Goal: Download file/media

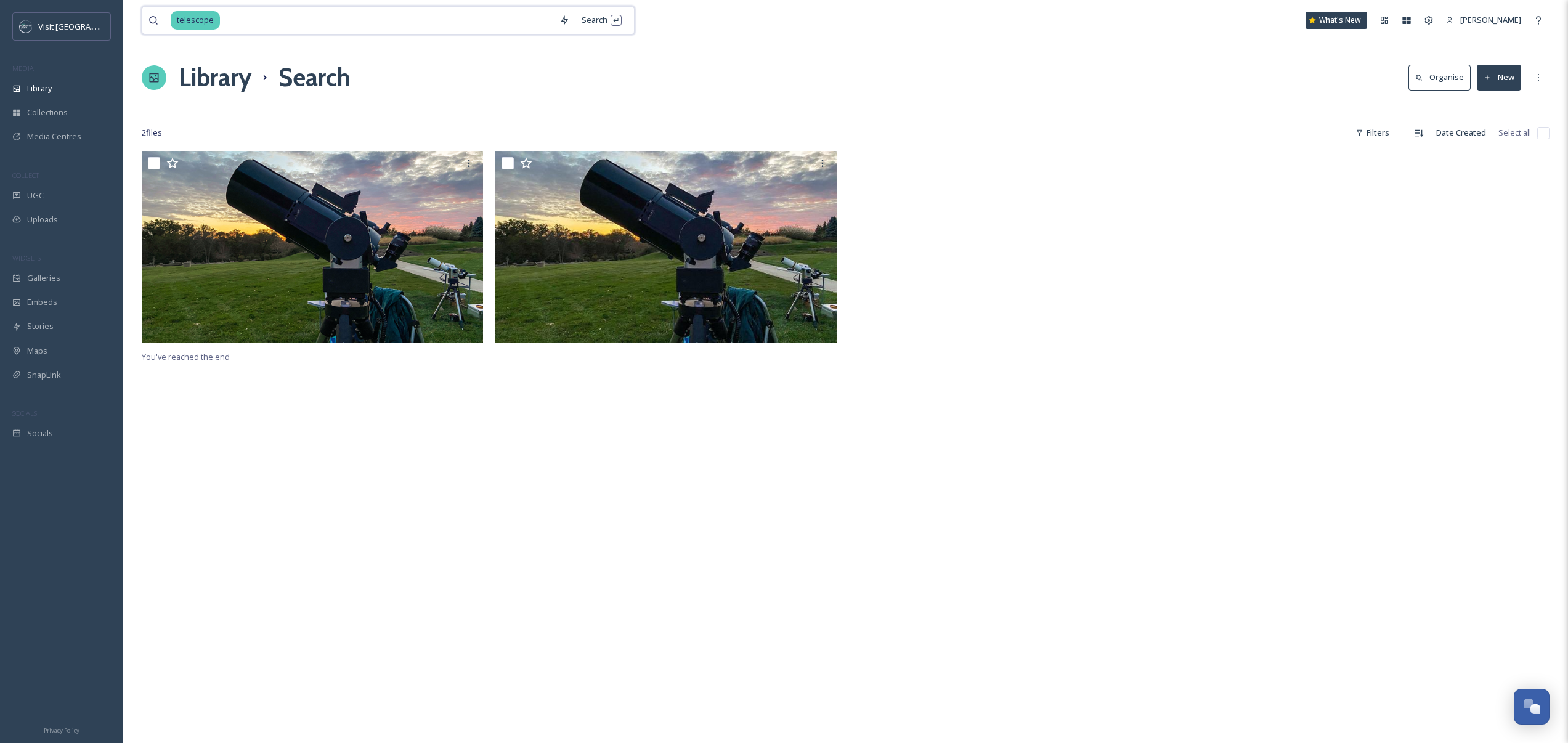
click at [295, 15] on input at bounding box center [387, 20] width 332 height 27
type input "serv"
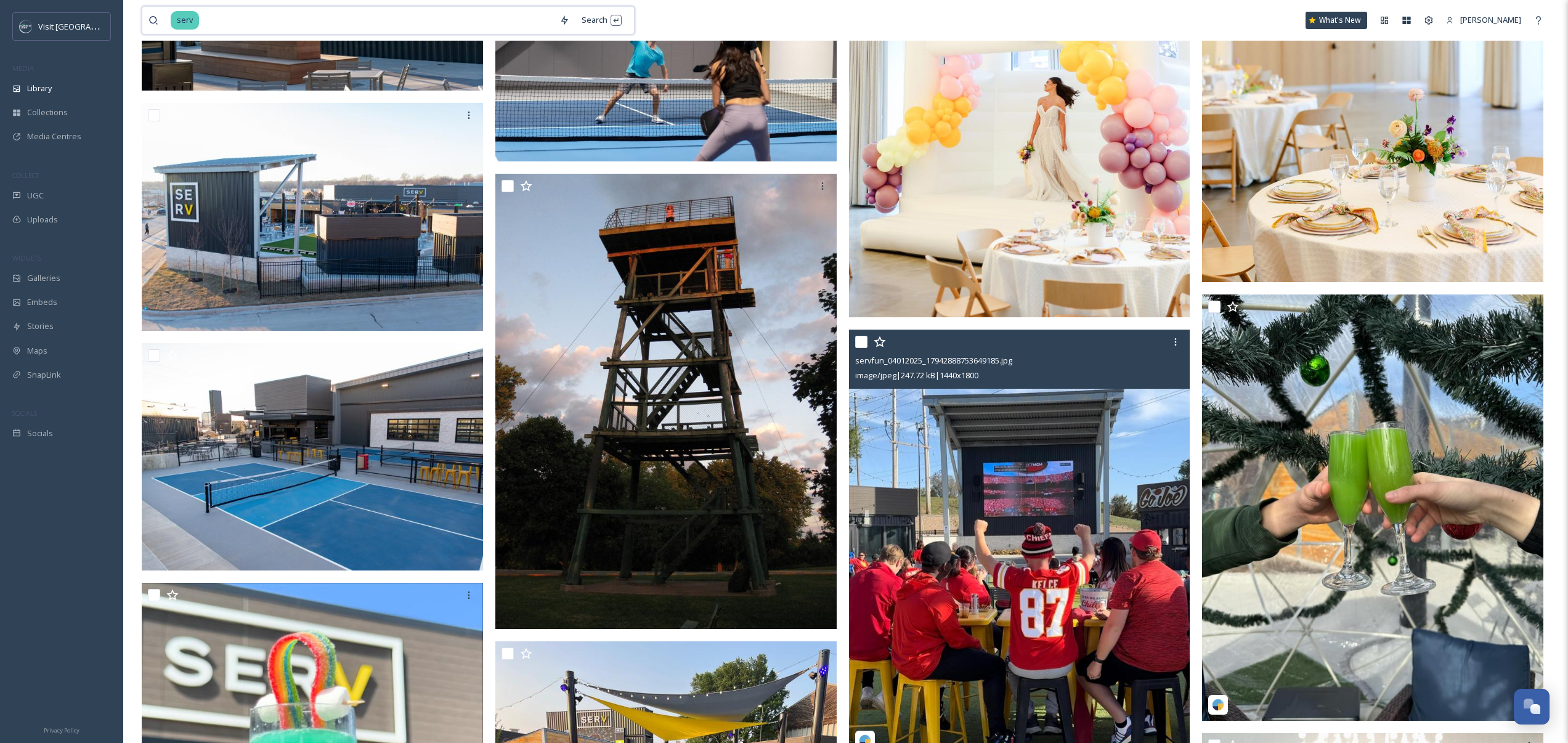
scroll to position [2767, 0]
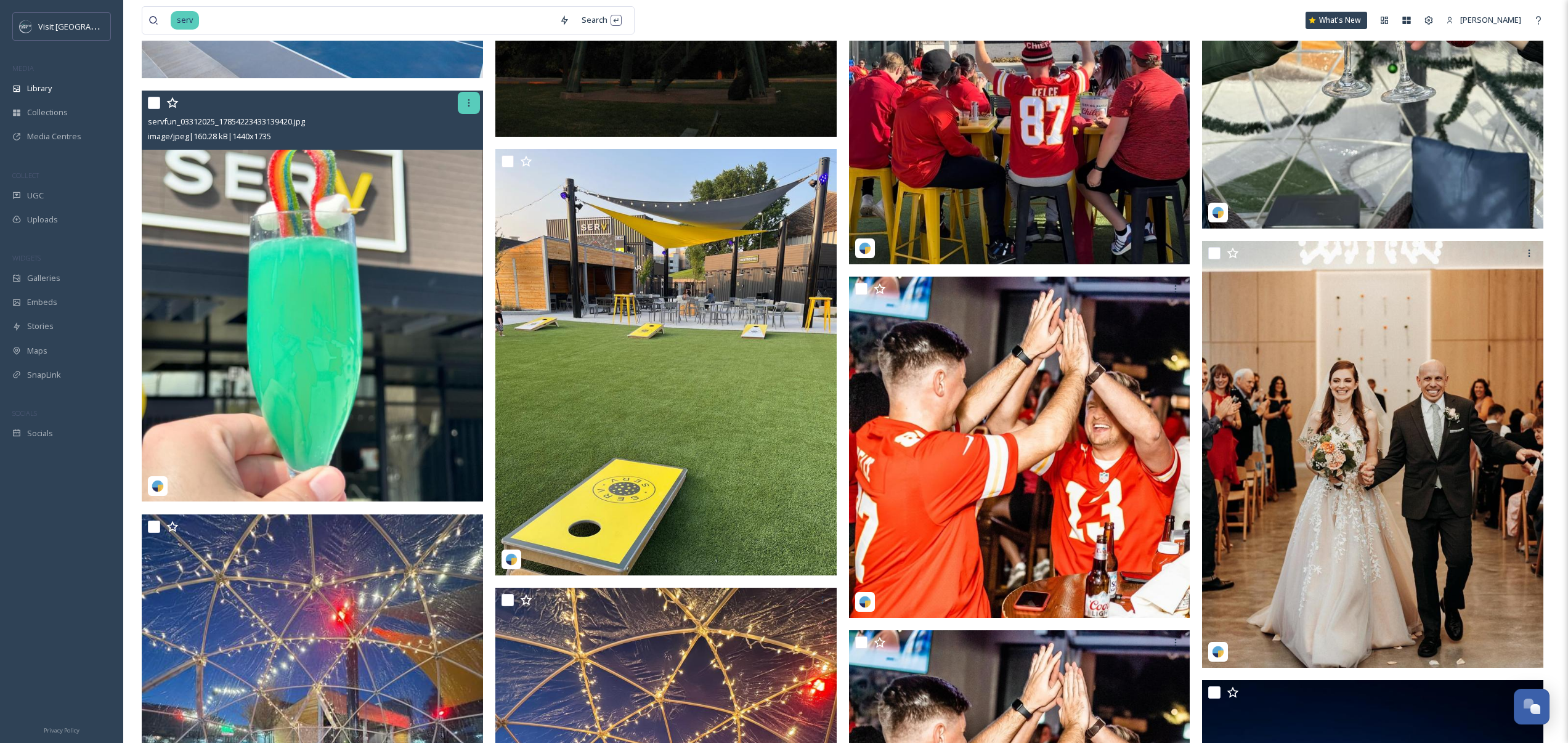
click at [470, 101] on icon at bounding box center [469, 102] width 10 height 10
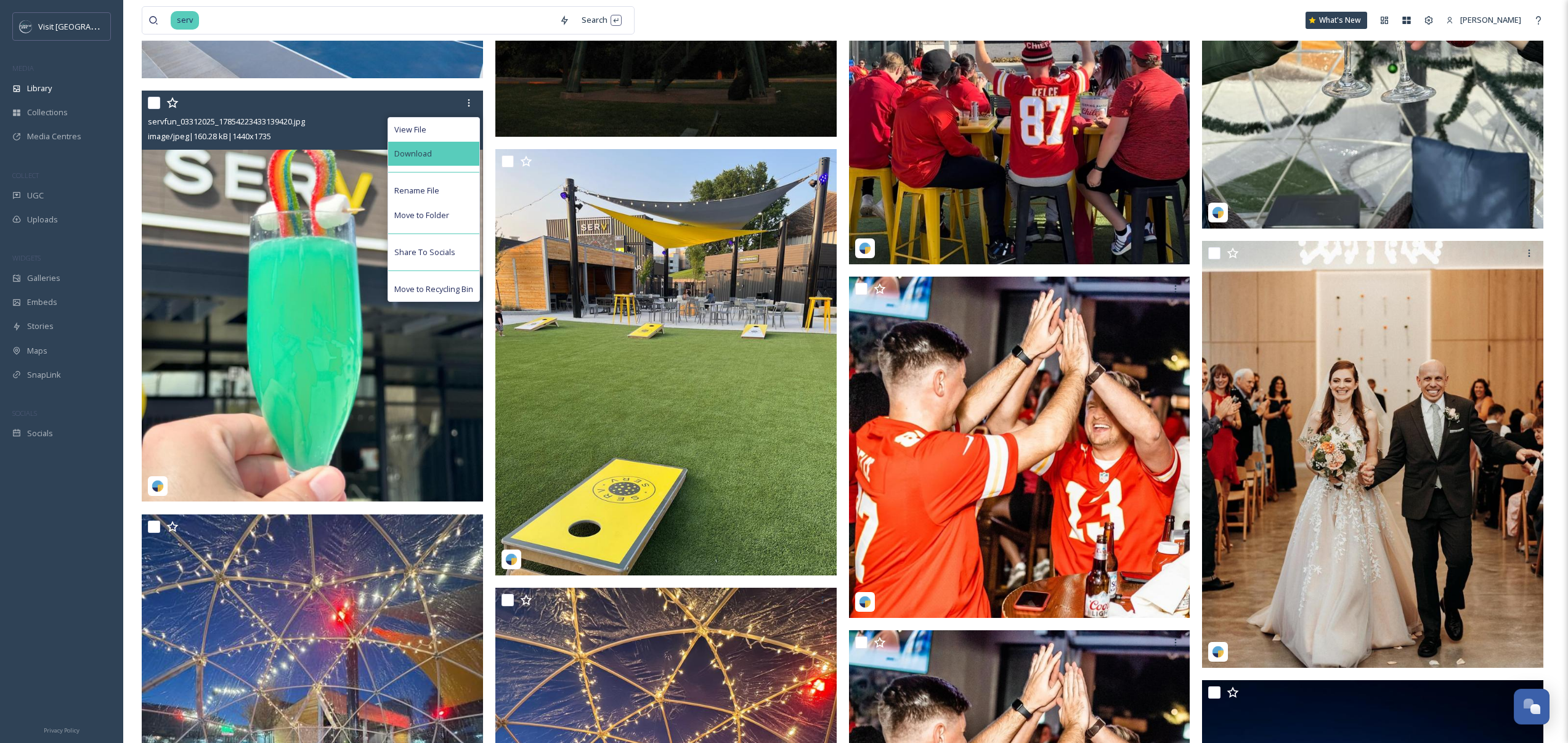
click at [450, 158] on div "Download" at bounding box center [433, 154] width 91 height 24
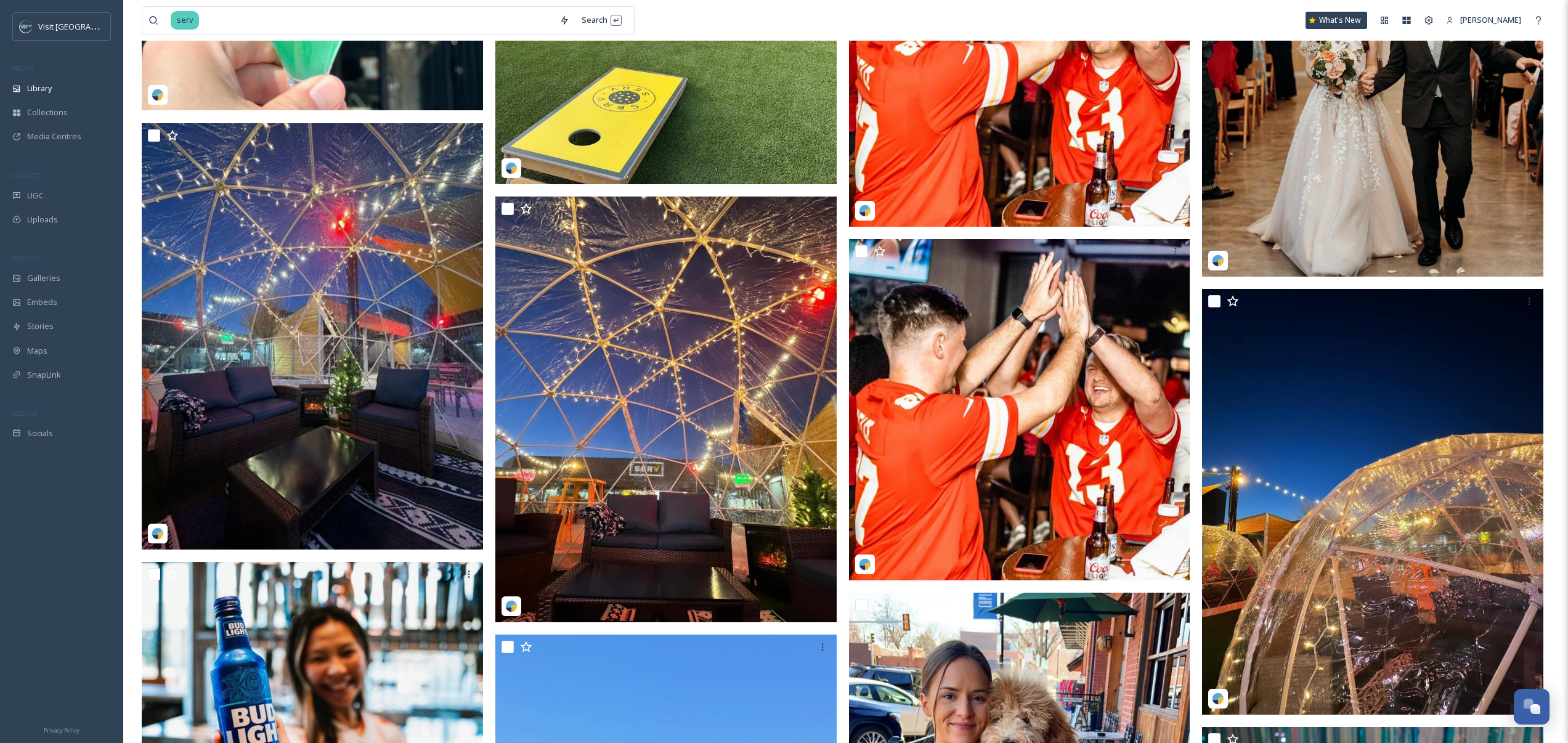
scroll to position [3159, 0]
click at [399, 17] on input at bounding box center [376, 20] width 353 height 27
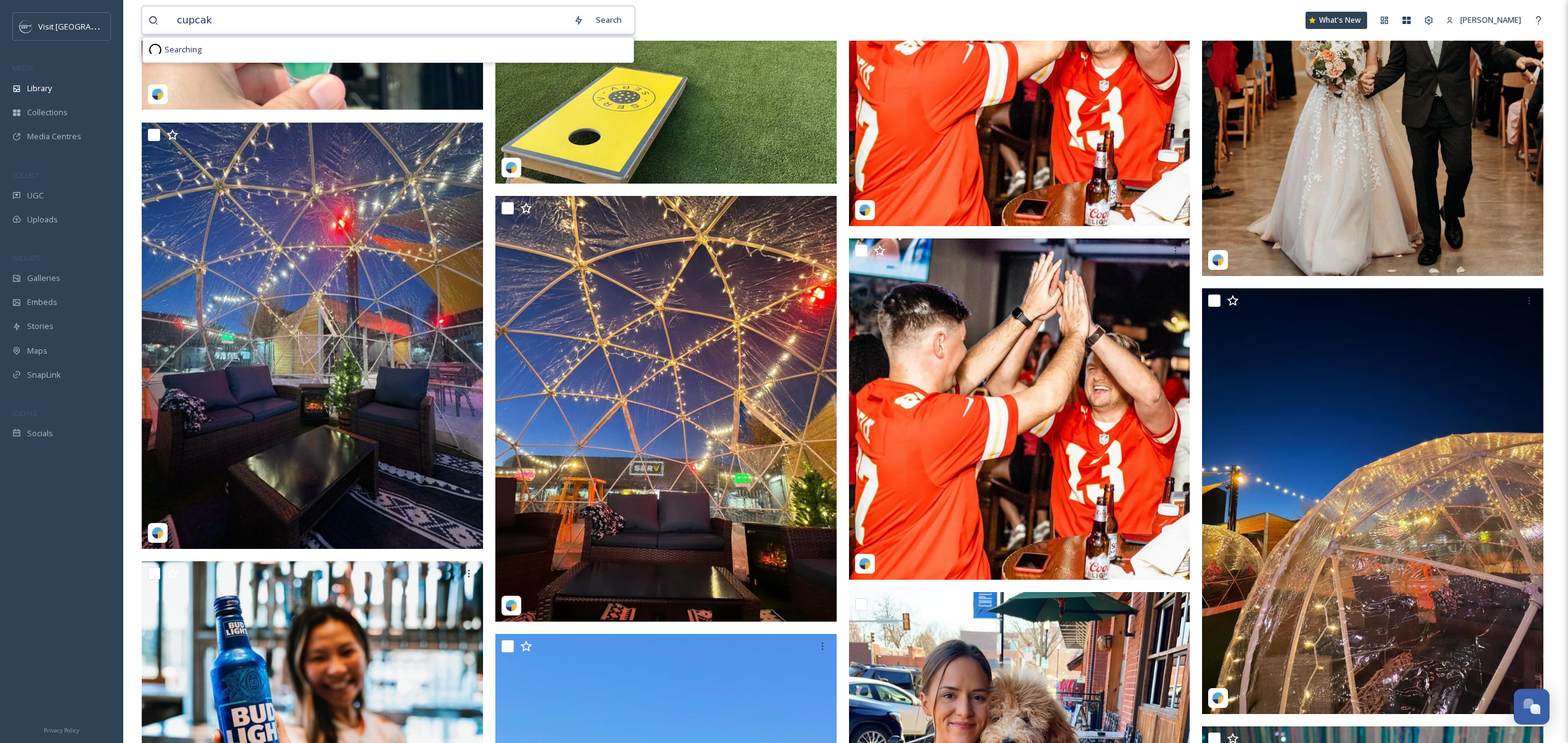
type input "cupcake"
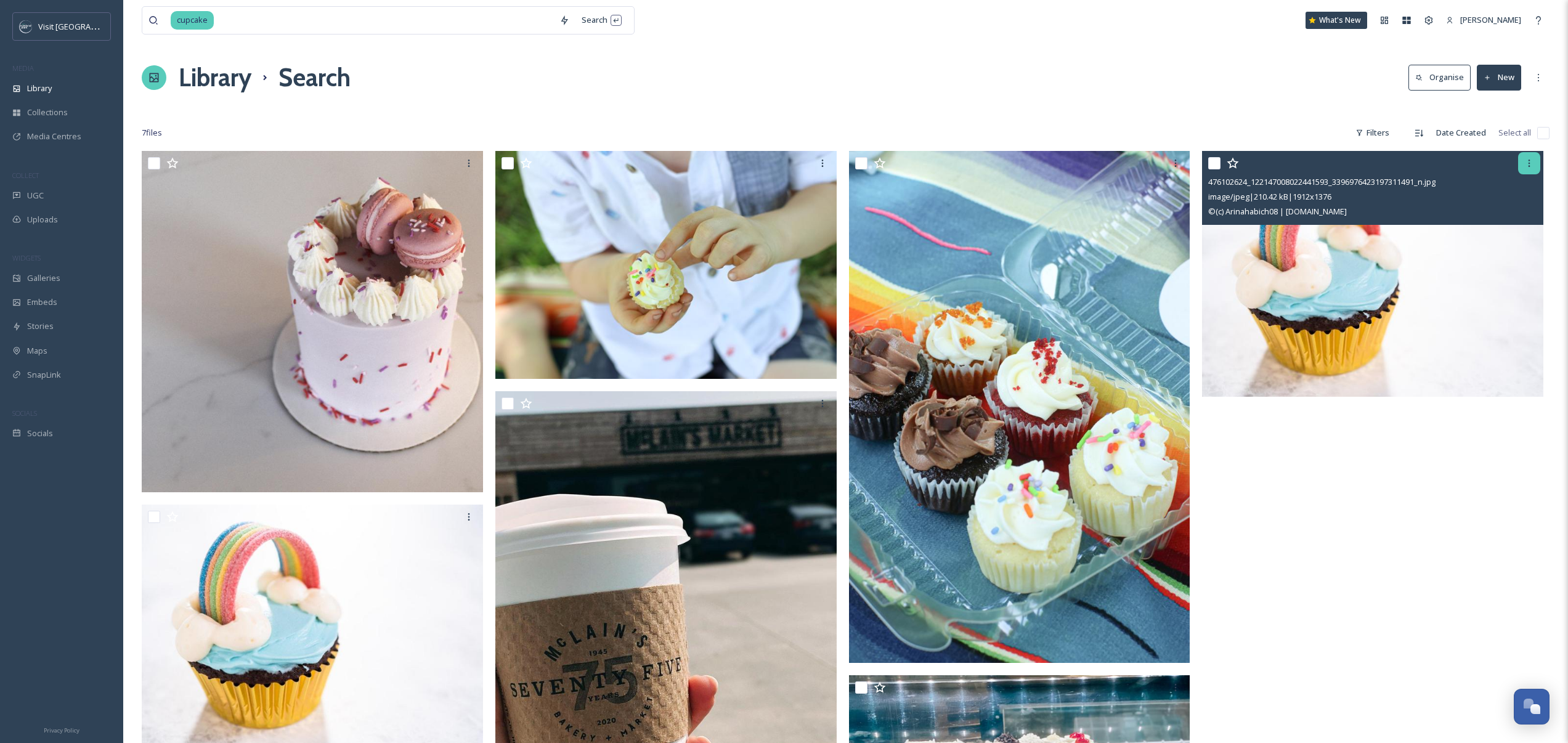
click at [1534, 164] on div at bounding box center [1530, 163] width 23 height 23
click at [1483, 206] on div "Download" at bounding box center [1493, 214] width 91 height 24
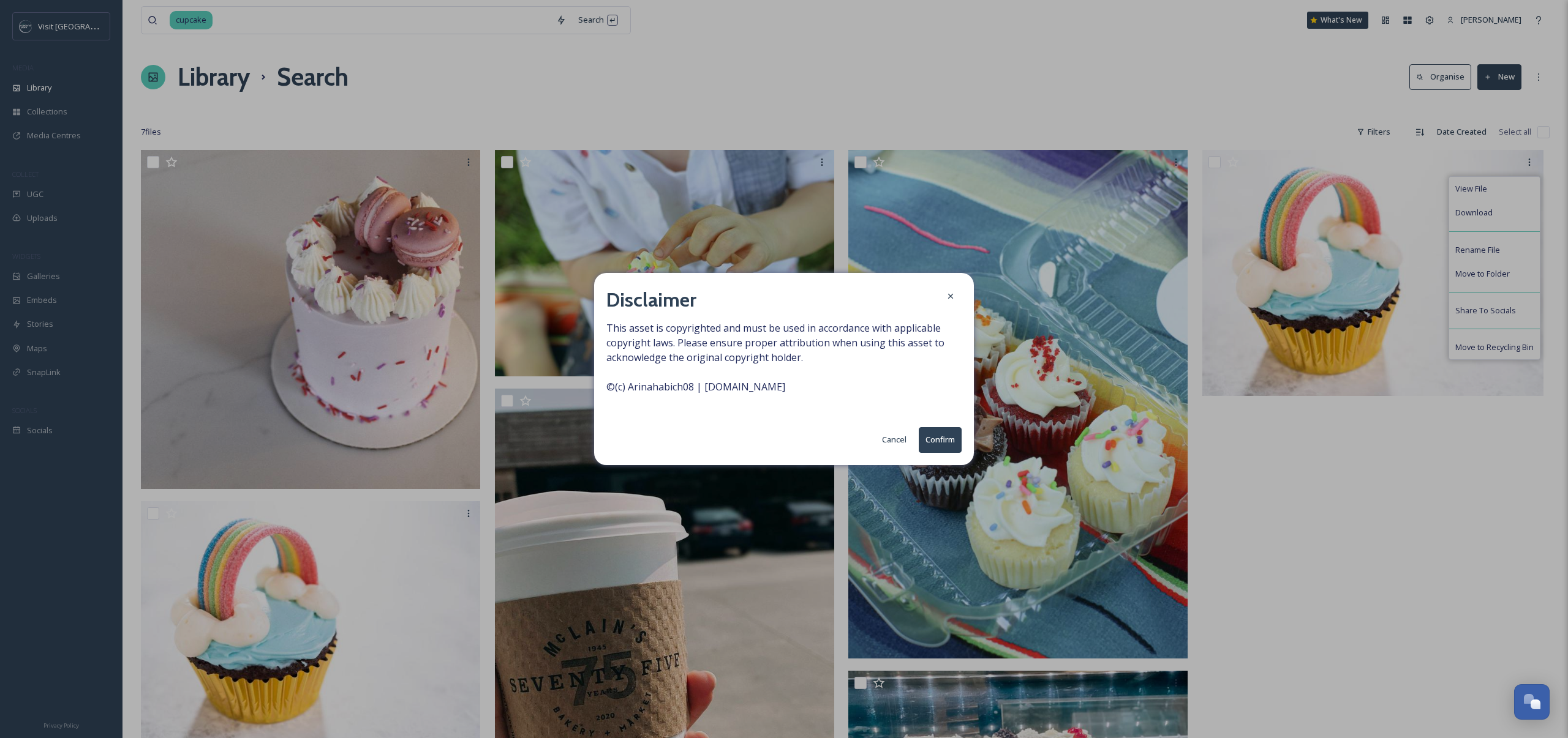
click at [939, 440] on button "Confirm" at bounding box center [940, 440] width 43 height 25
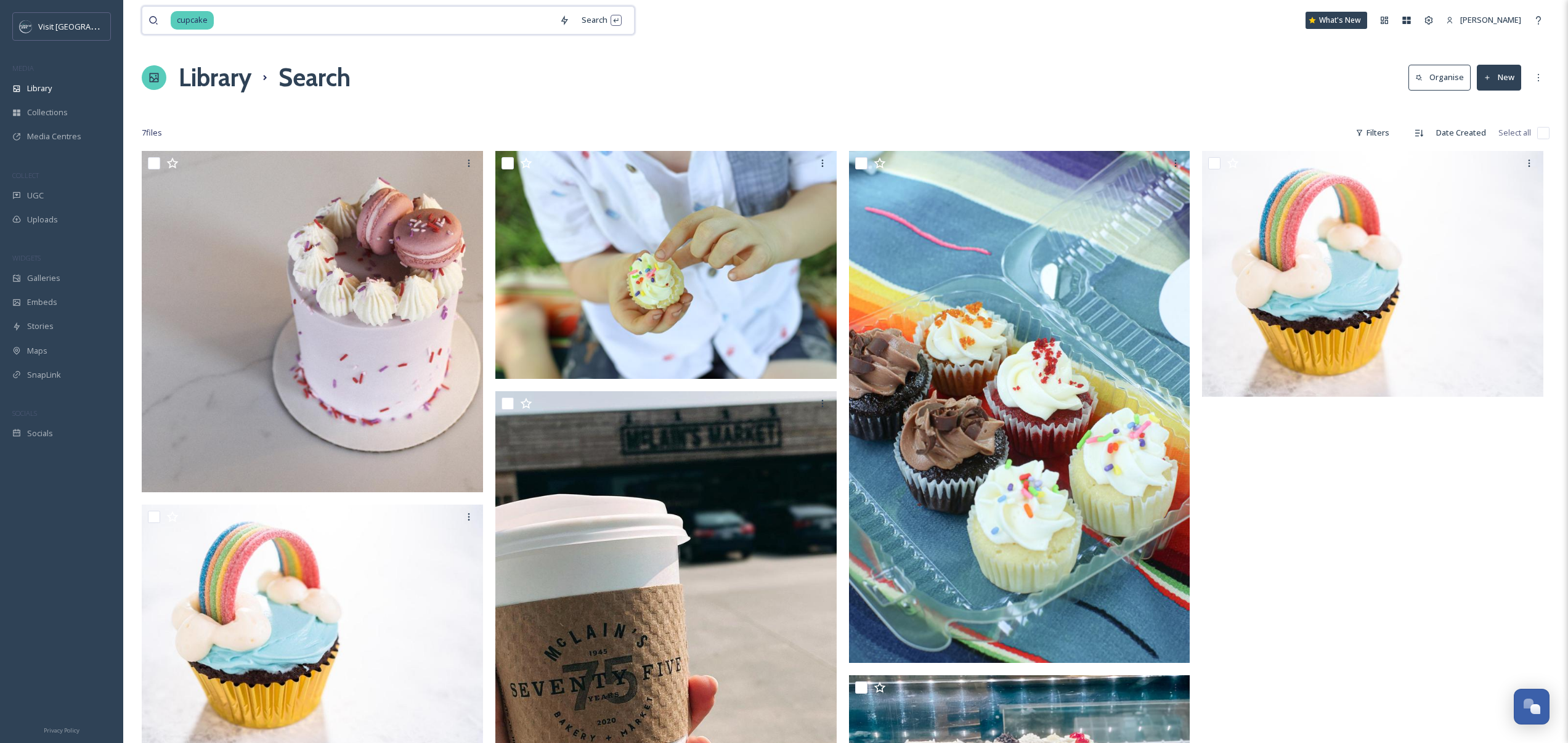
click at [443, 9] on input at bounding box center [384, 20] width 339 height 27
type input "barley"
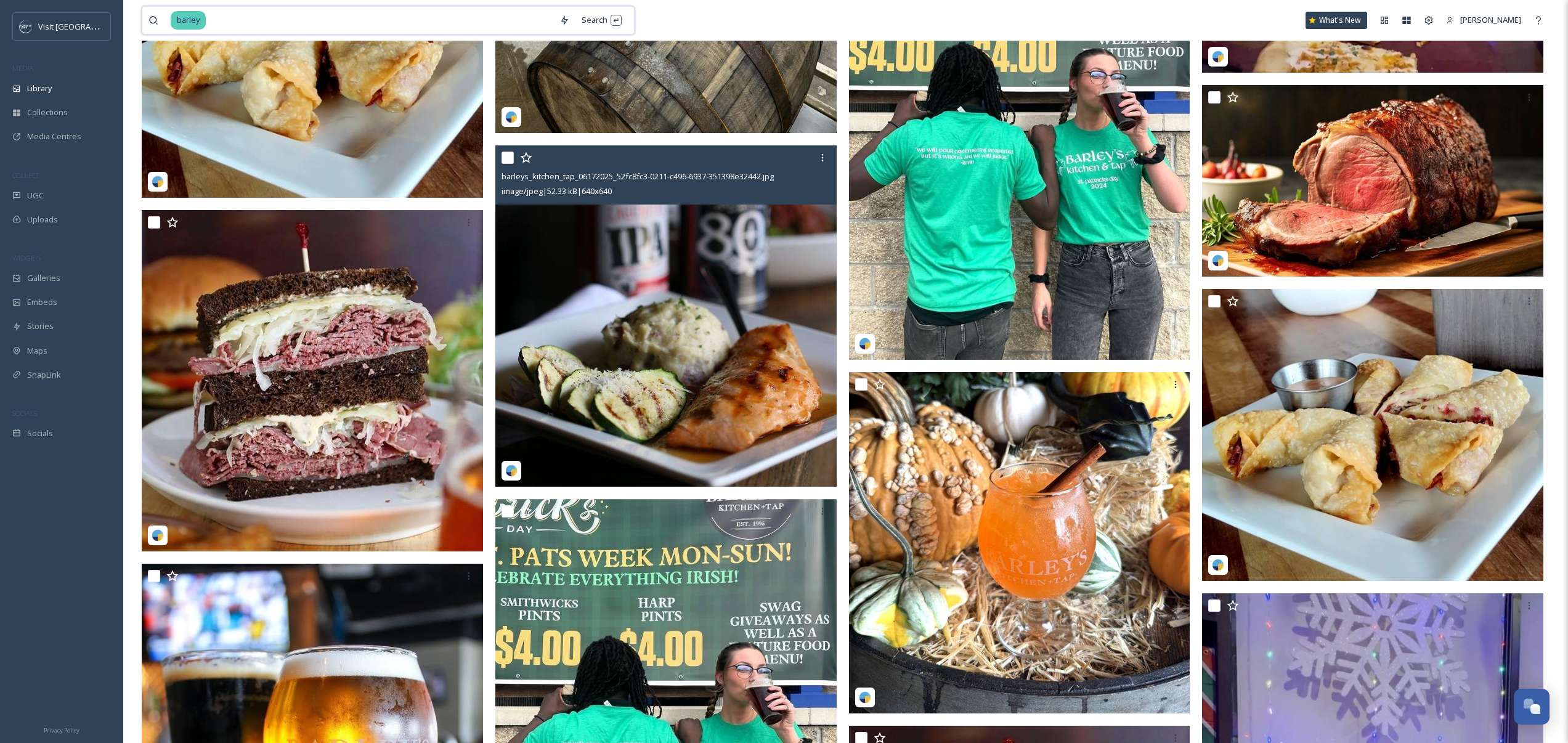
scroll to position [777, 0]
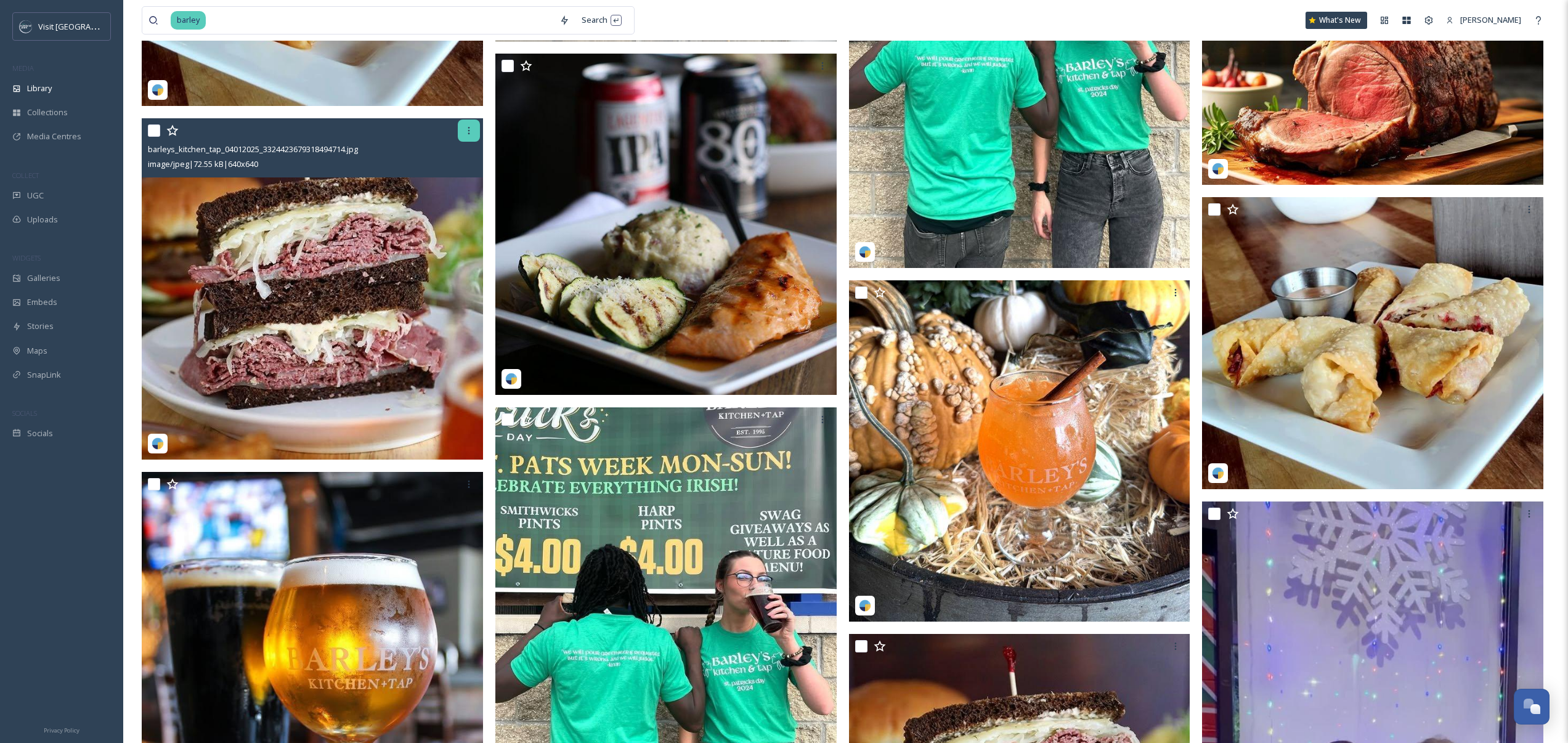
click at [464, 129] on icon at bounding box center [469, 130] width 10 height 10
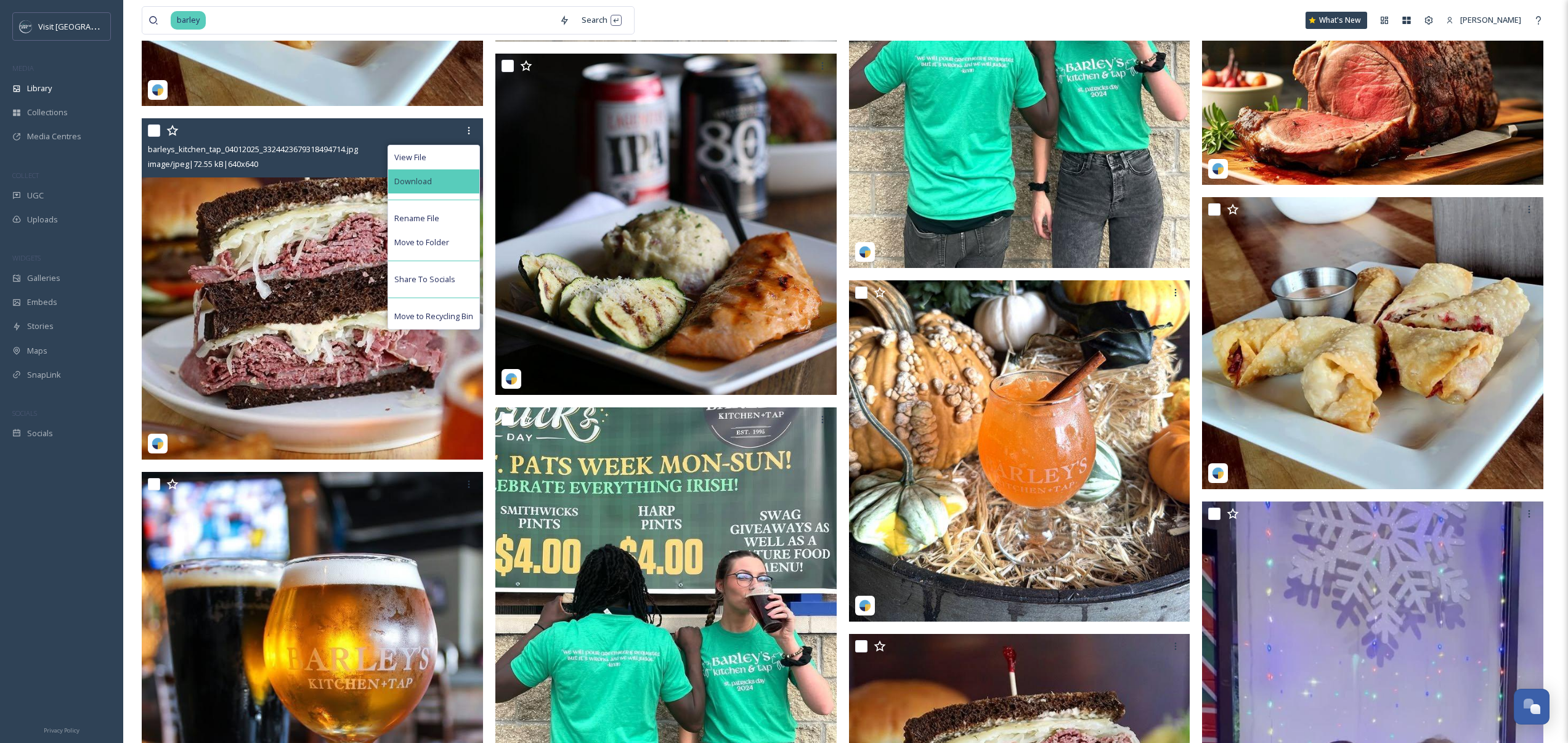
click at [422, 182] on span "Download" at bounding box center [413, 181] width 38 height 11
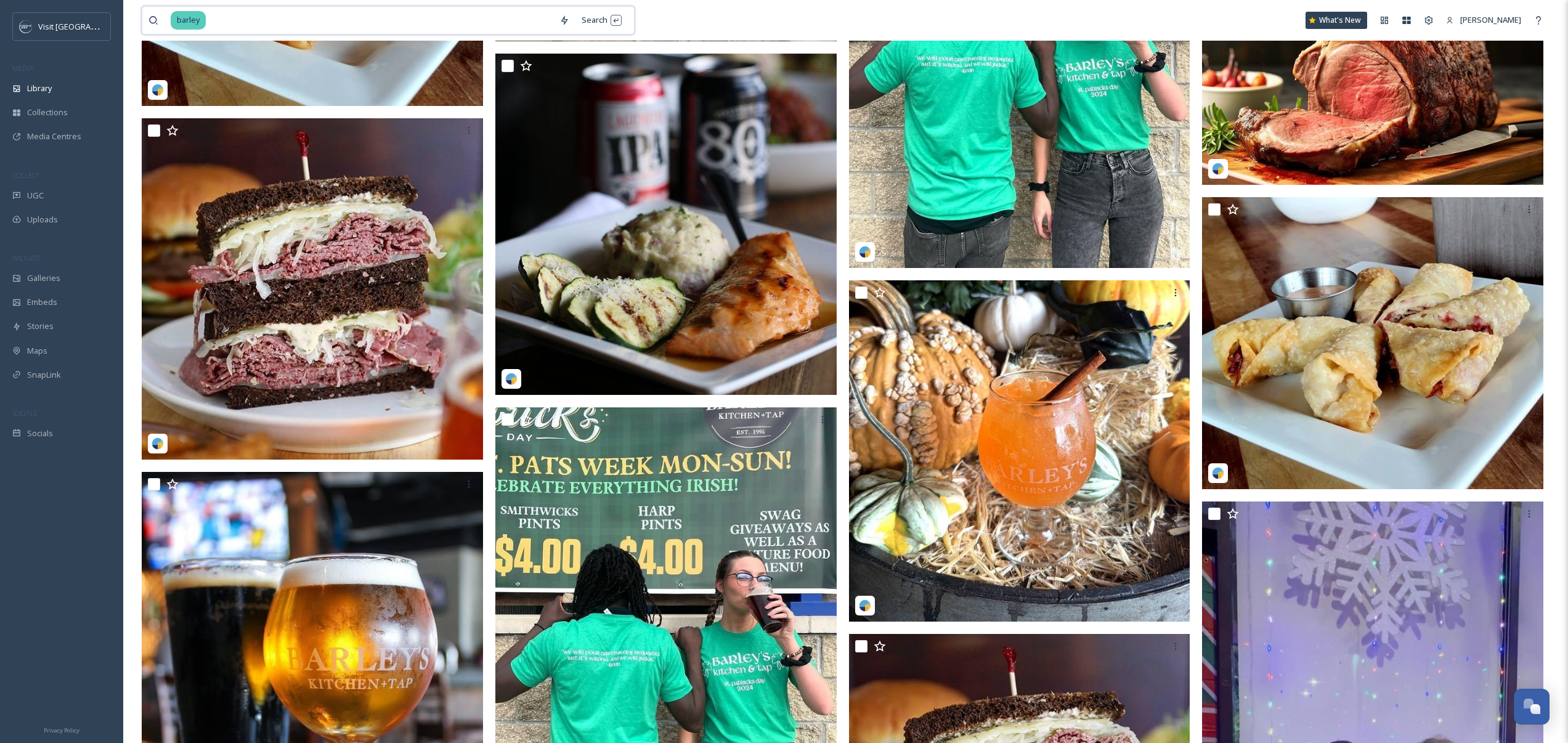
click at [445, 23] on input at bounding box center [380, 20] width 346 height 27
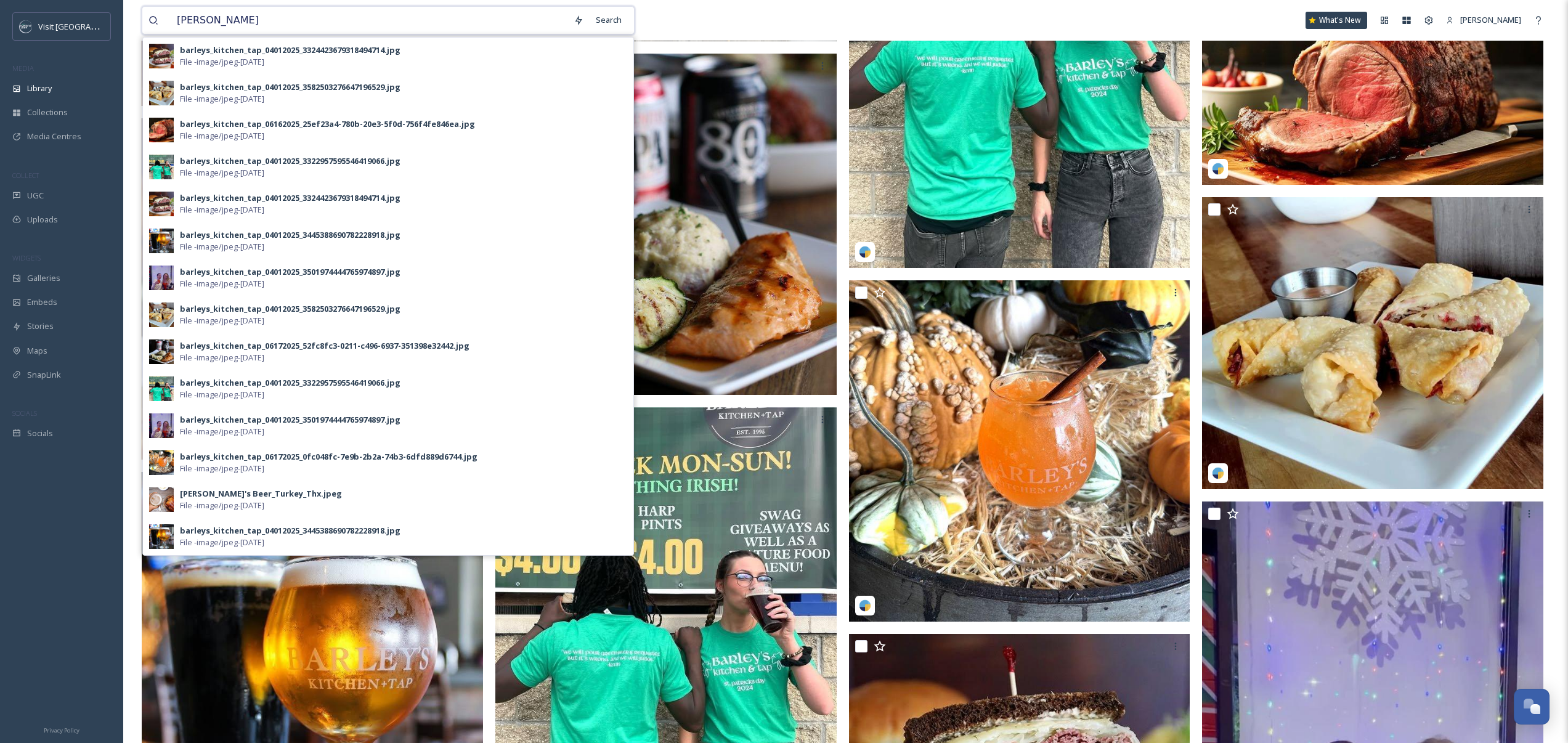
type input "[PERSON_NAME]"
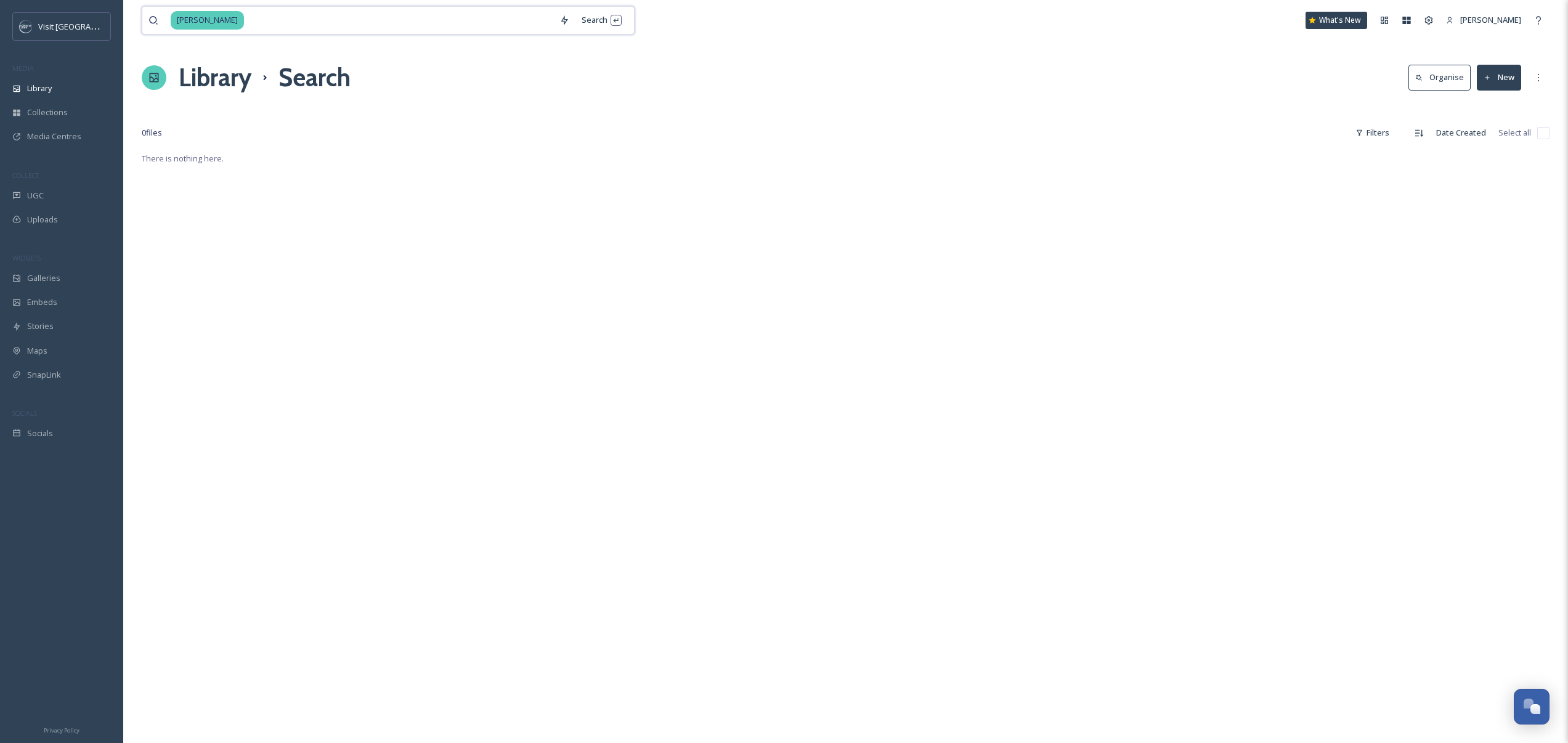
click at [348, 24] on input at bounding box center [399, 20] width 308 height 27
type input "glenwood"
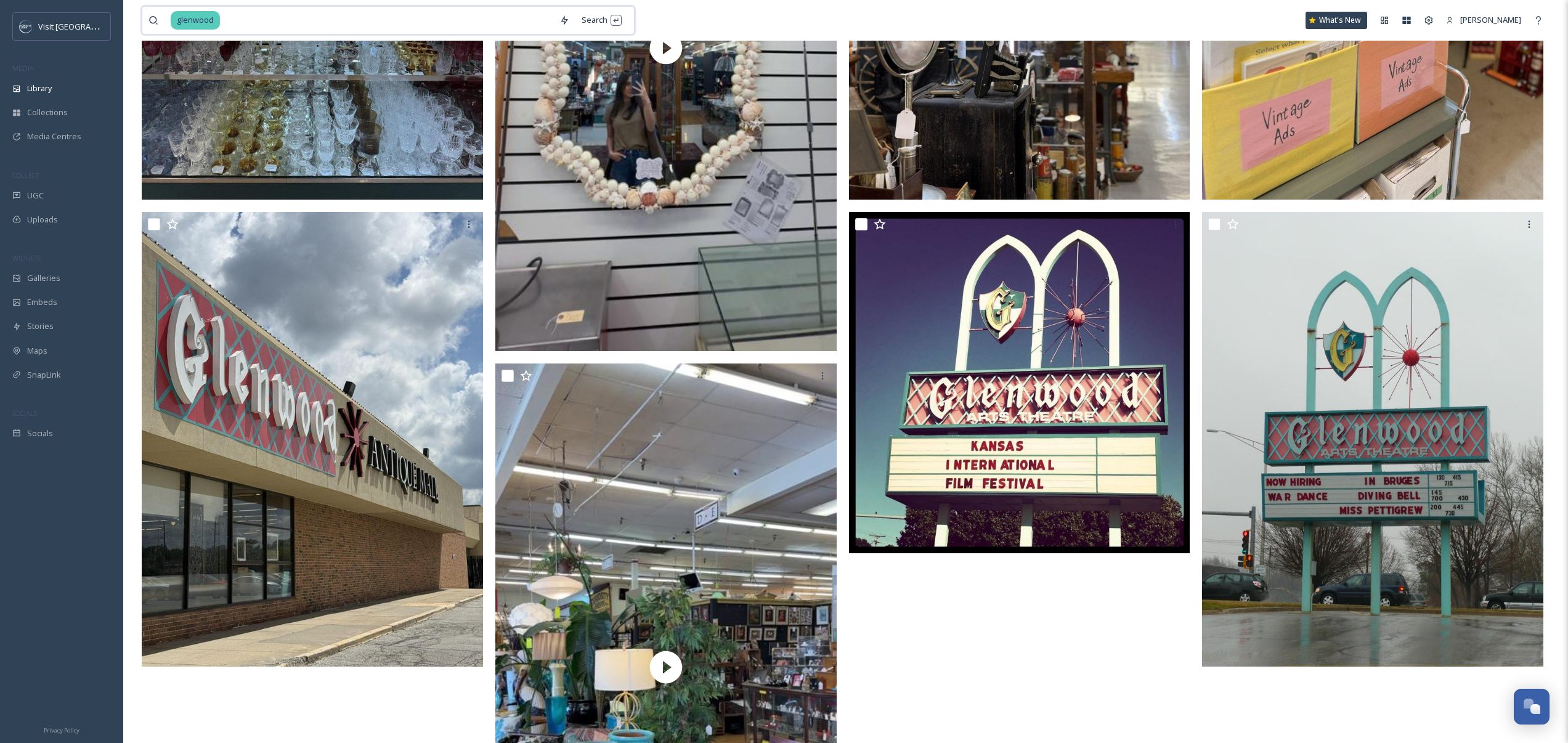
scroll to position [63, 0]
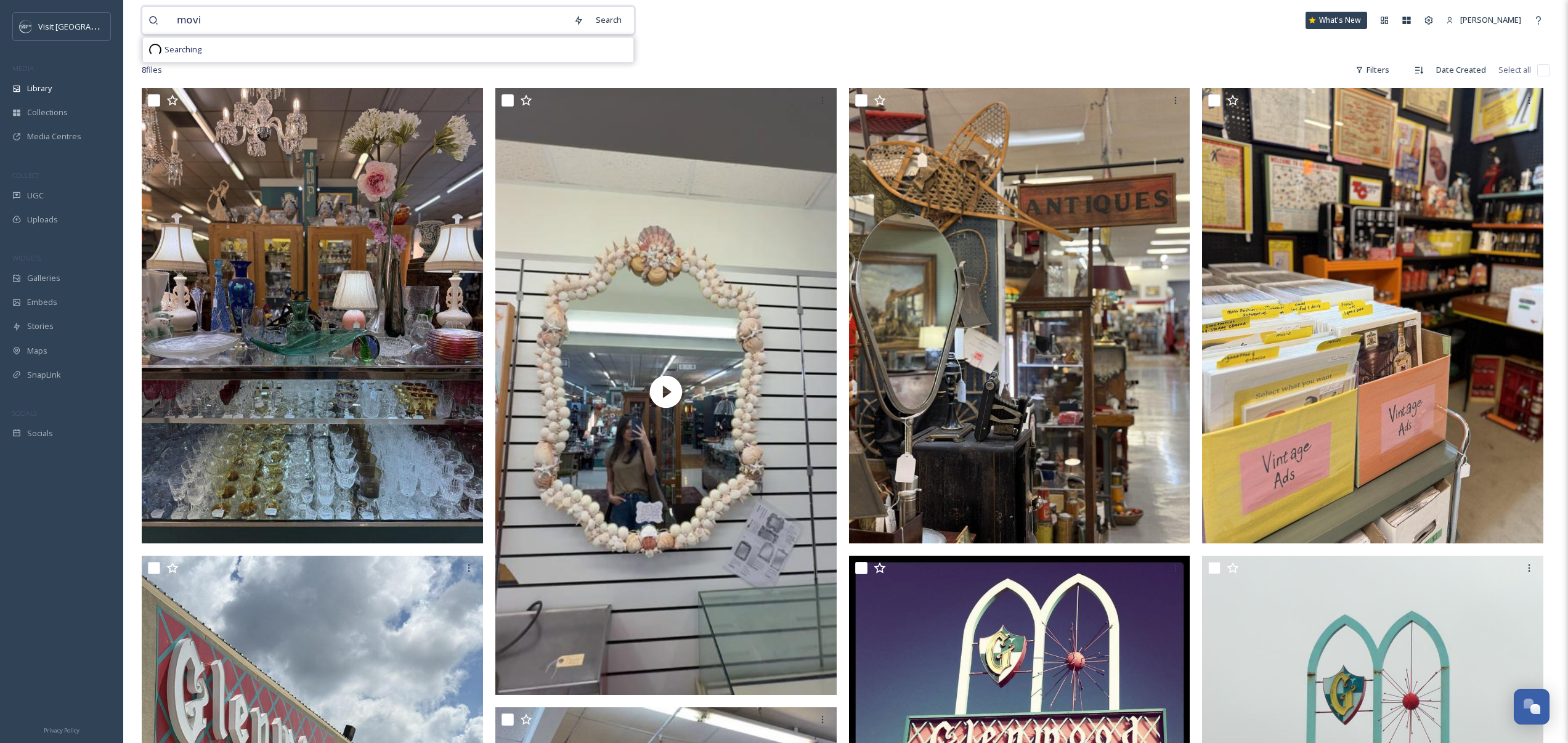
type input "movie"
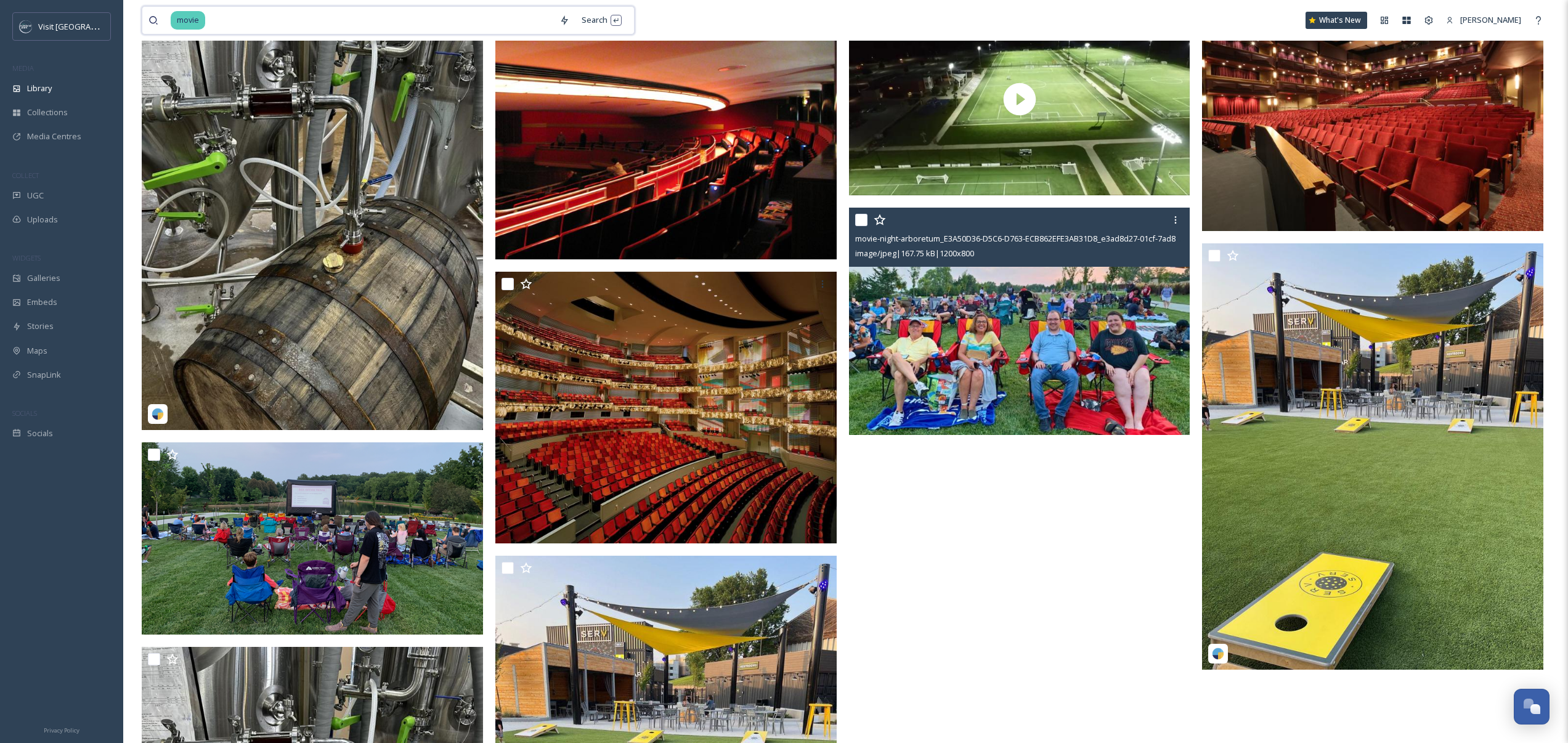
scroll to position [133, 0]
